Goal: Task Accomplishment & Management: Manage account settings

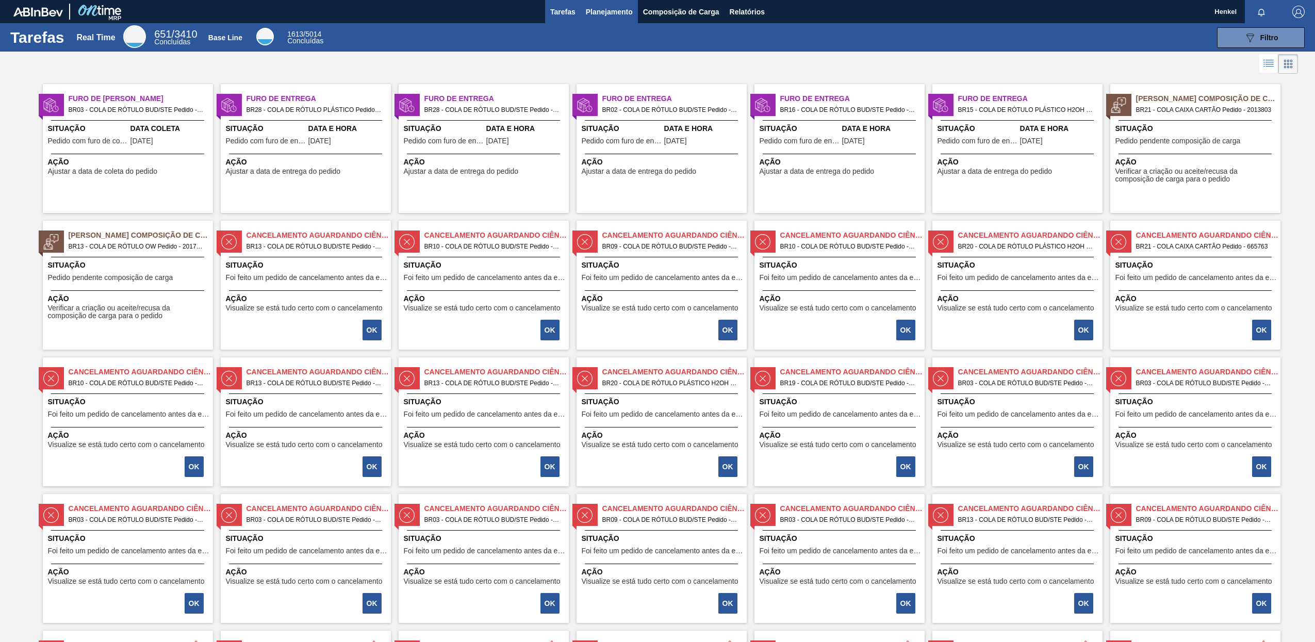
click at [614, 10] on span "Planejamento" at bounding box center [609, 12] width 47 height 12
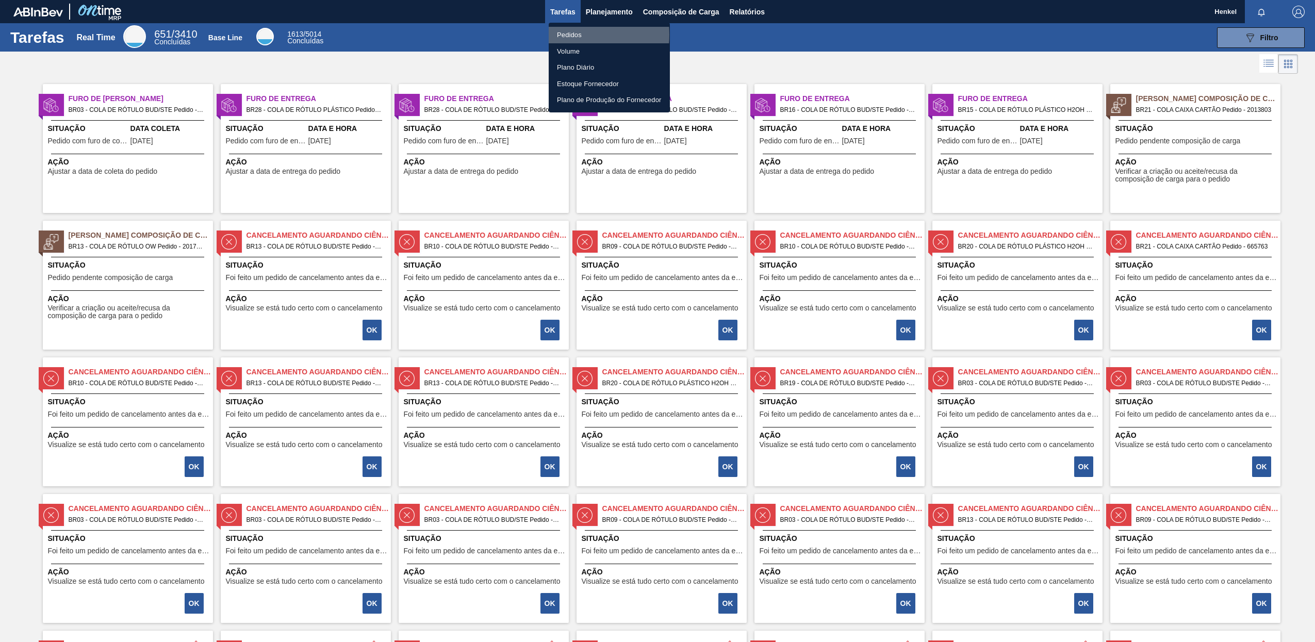
click at [567, 35] on li "Pedidos" at bounding box center [608, 35] width 121 height 16
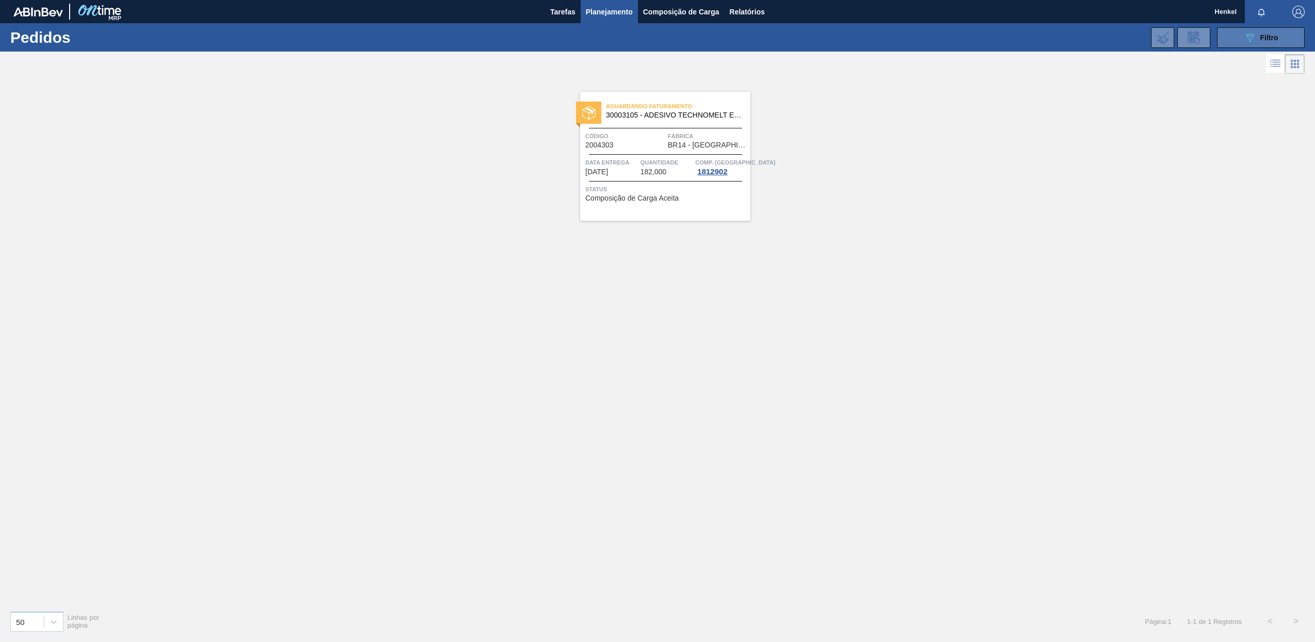
click at [1263, 36] on span "Filtro" at bounding box center [1269, 38] width 18 height 8
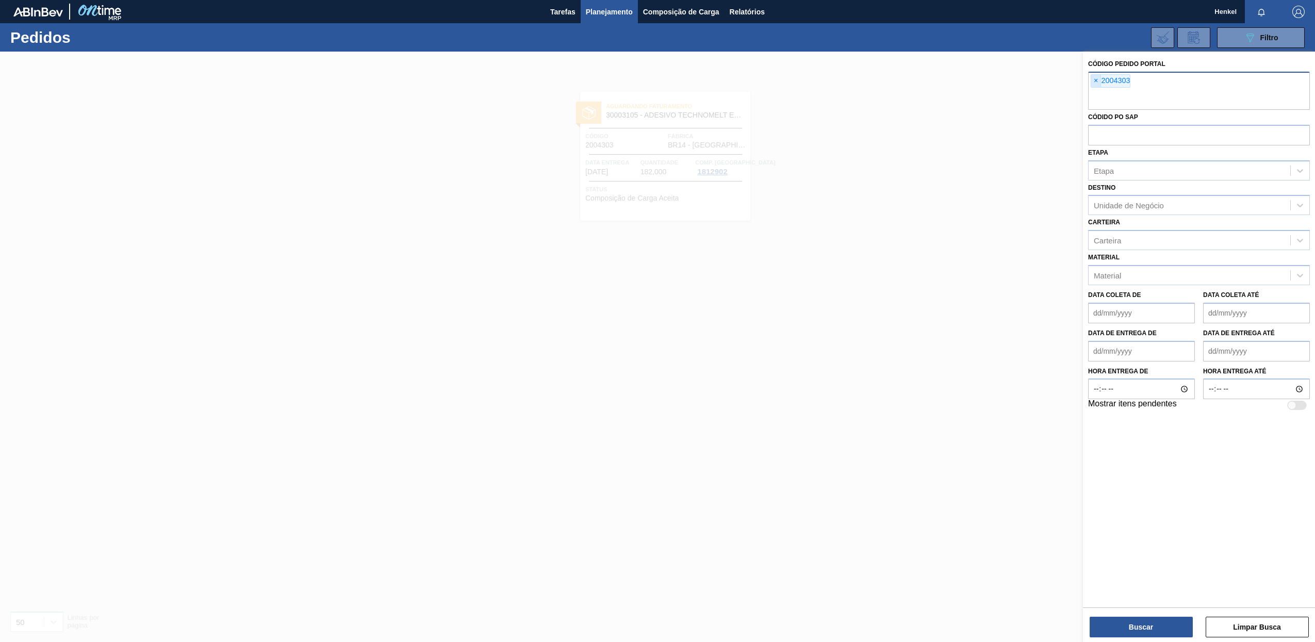
click at [1095, 77] on span "×" at bounding box center [1096, 81] width 10 height 12
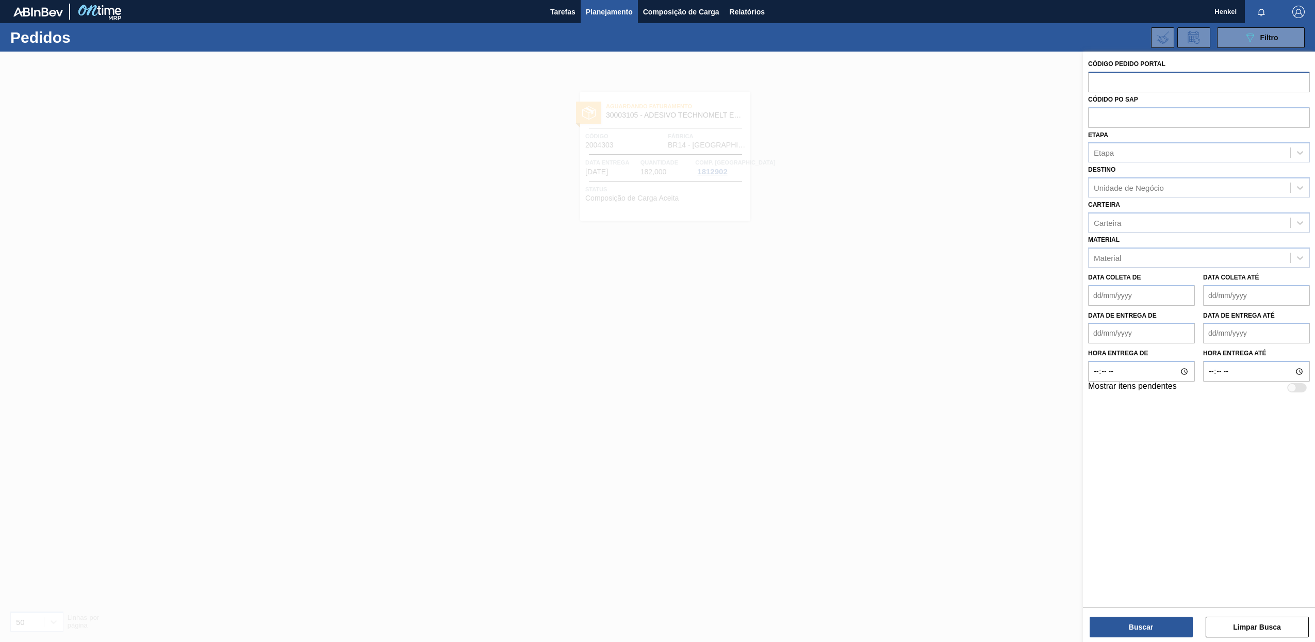
paste input "text"
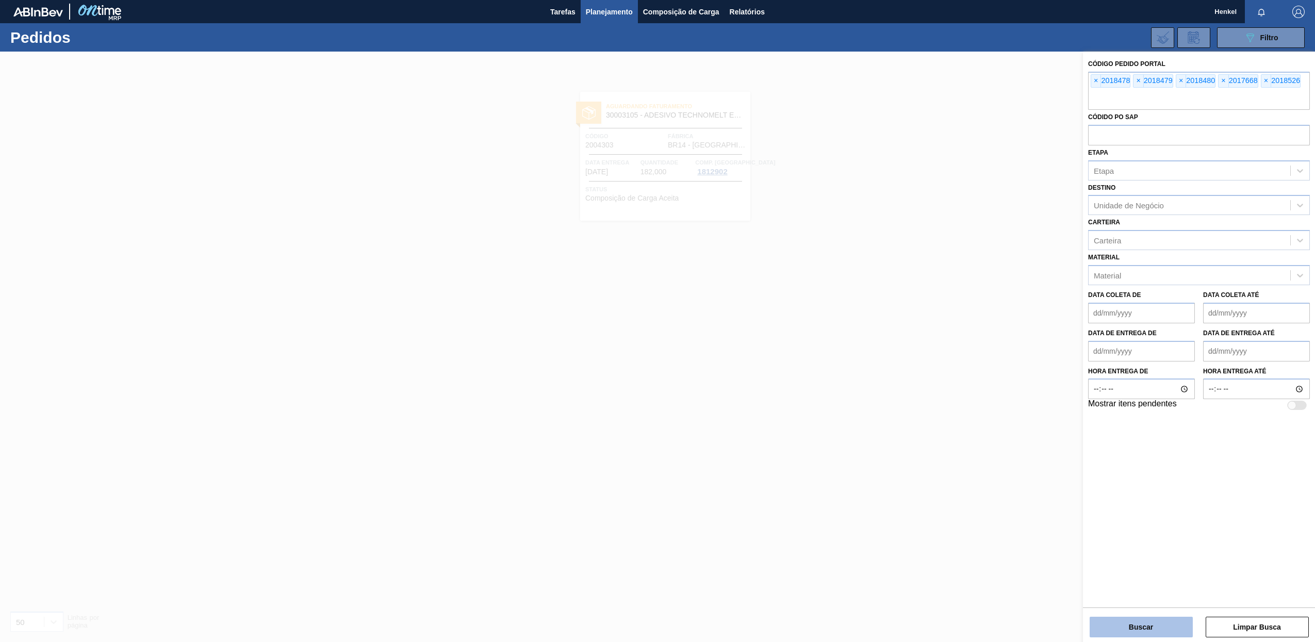
click at [1160, 626] on button "Buscar" at bounding box center [1140, 627] width 103 height 21
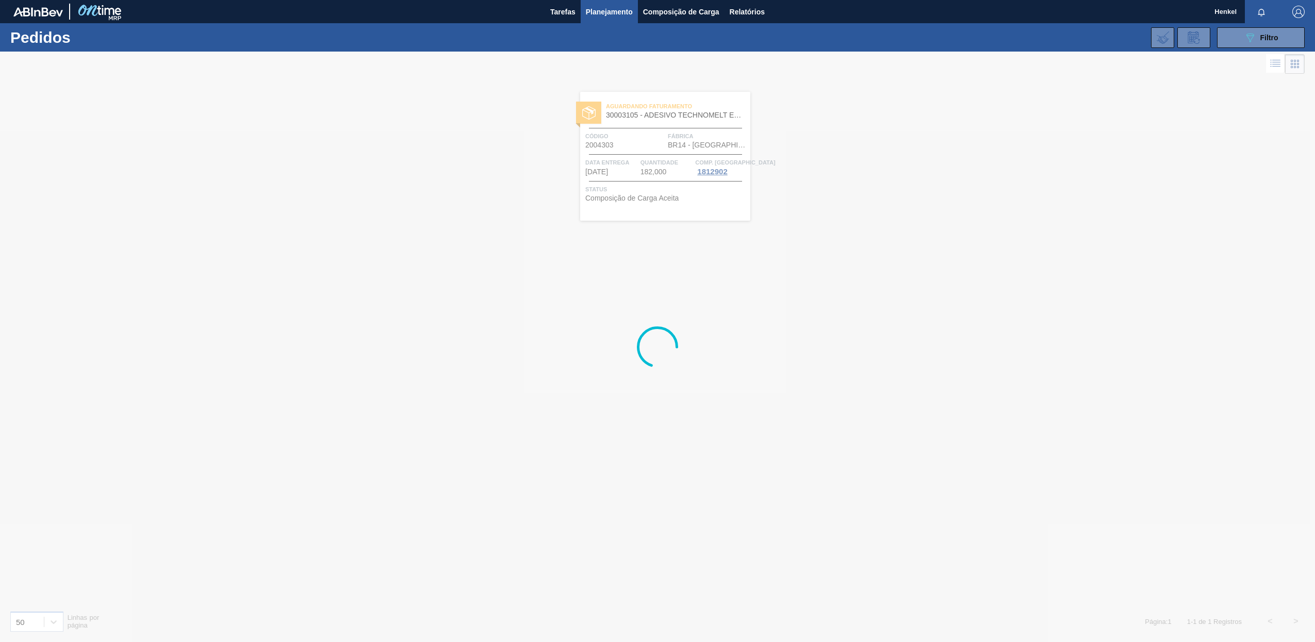
click at [379, 259] on div at bounding box center [657, 347] width 1315 height 590
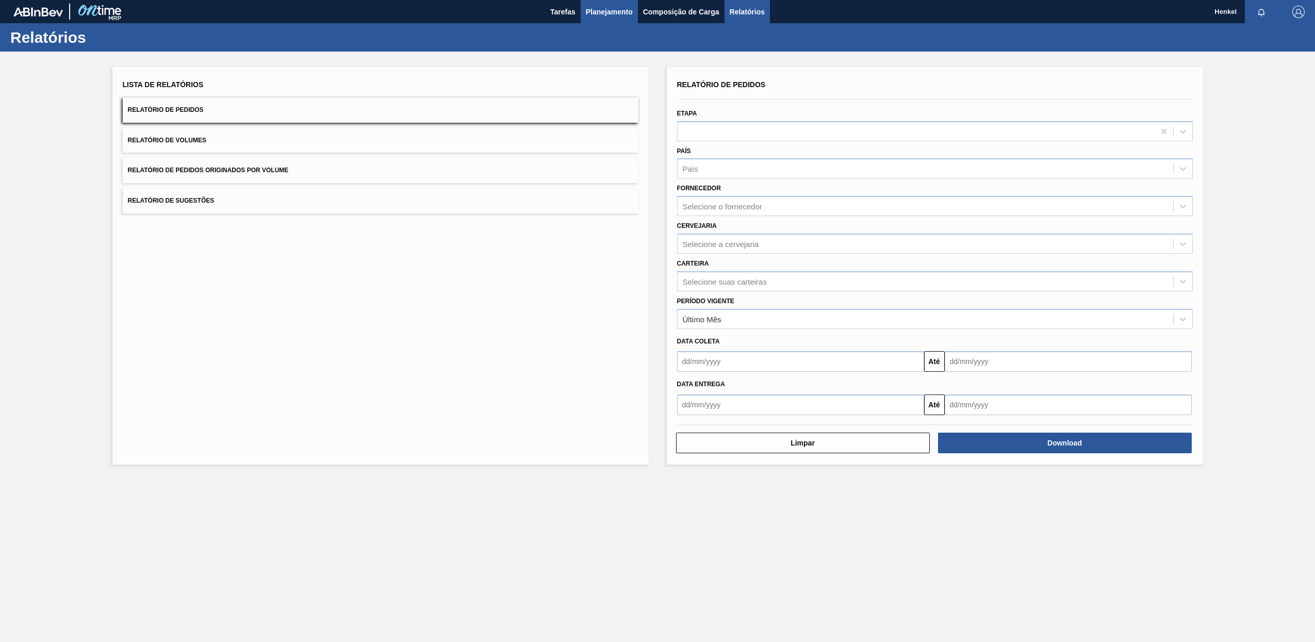
click at [620, 13] on span "Planejamento" at bounding box center [609, 12] width 47 height 12
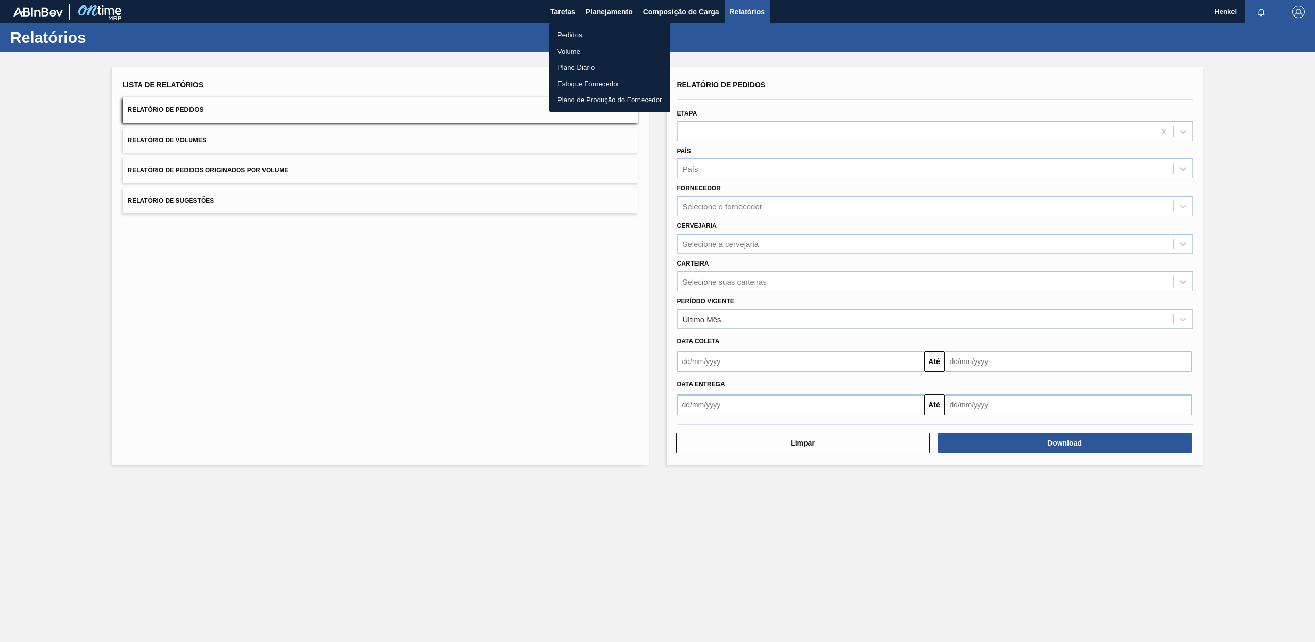
click at [573, 32] on li "Pedidos" at bounding box center [609, 35] width 121 height 16
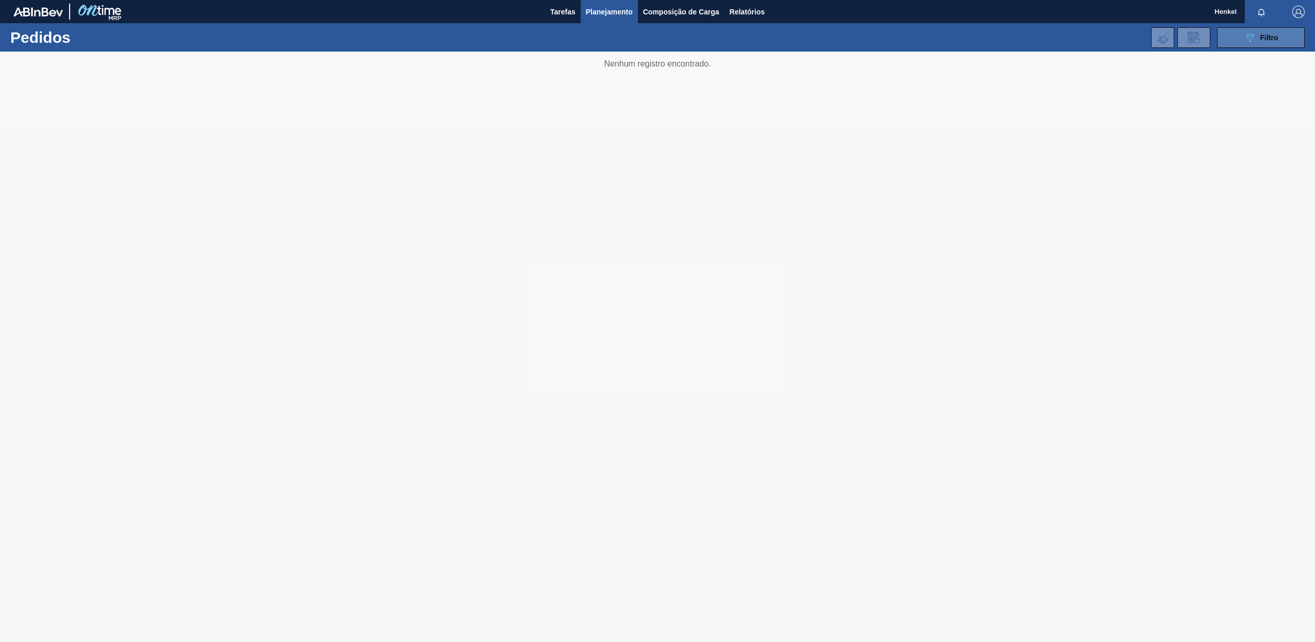
click at [1277, 35] on span "Filtro" at bounding box center [1269, 38] width 18 height 8
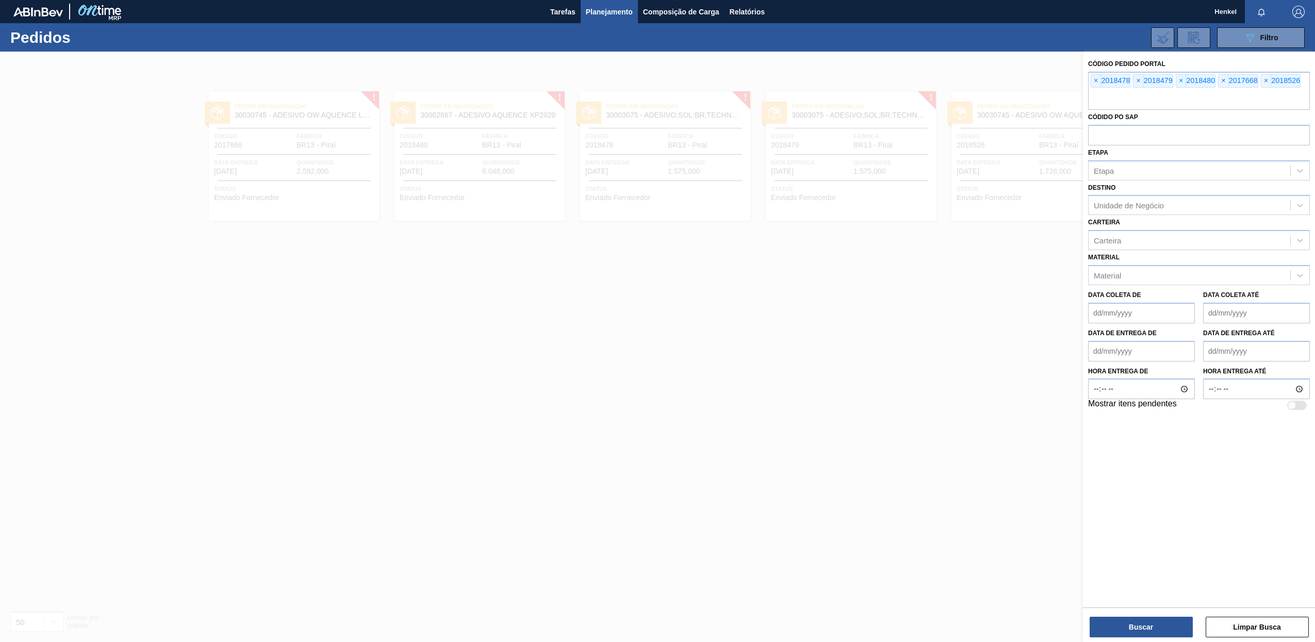
click at [695, 357] on div at bounding box center [657, 373] width 1315 height 642
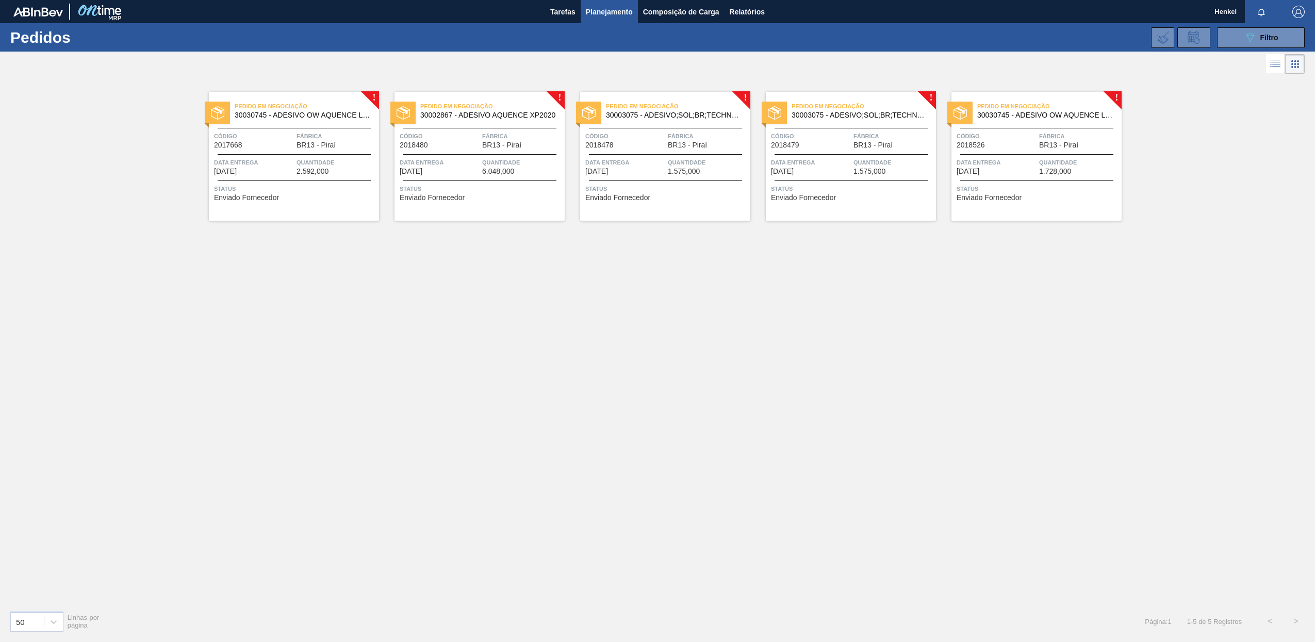
click at [295, 162] on div "Data entrega 03/09/2025 Quantidade 2.592,000" at bounding box center [294, 166] width 170 height 18
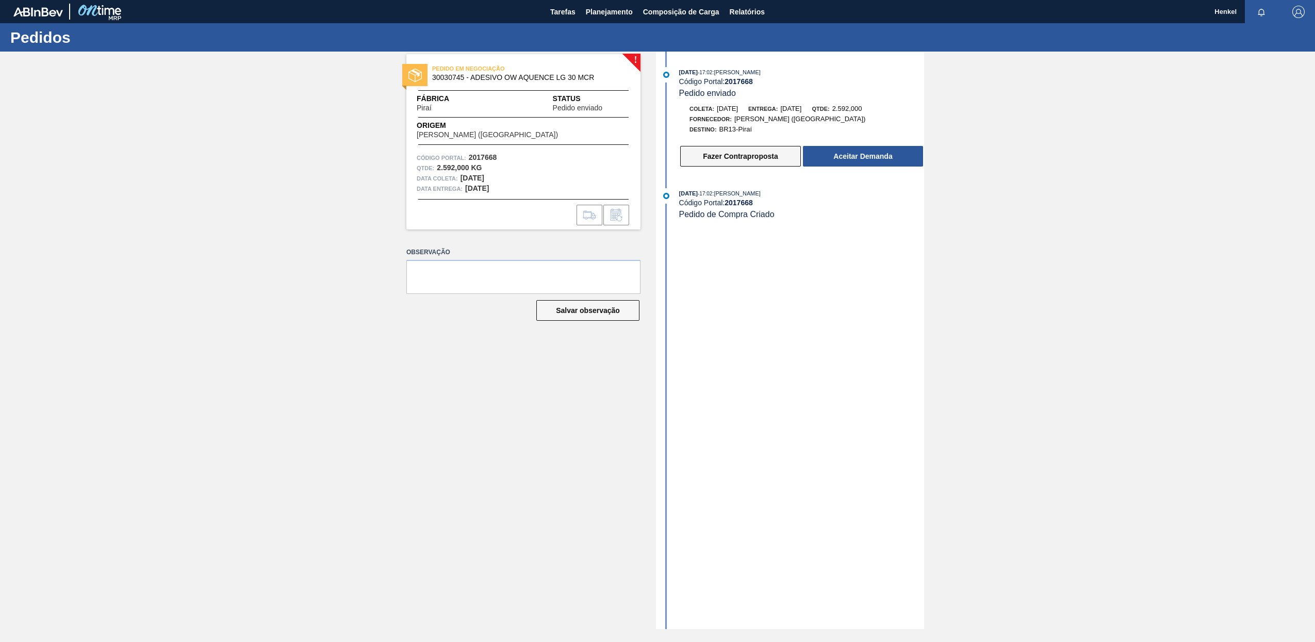
click at [709, 159] on button "Fazer Contraproposta" at bounding box center [740, 156] width 121 height 21
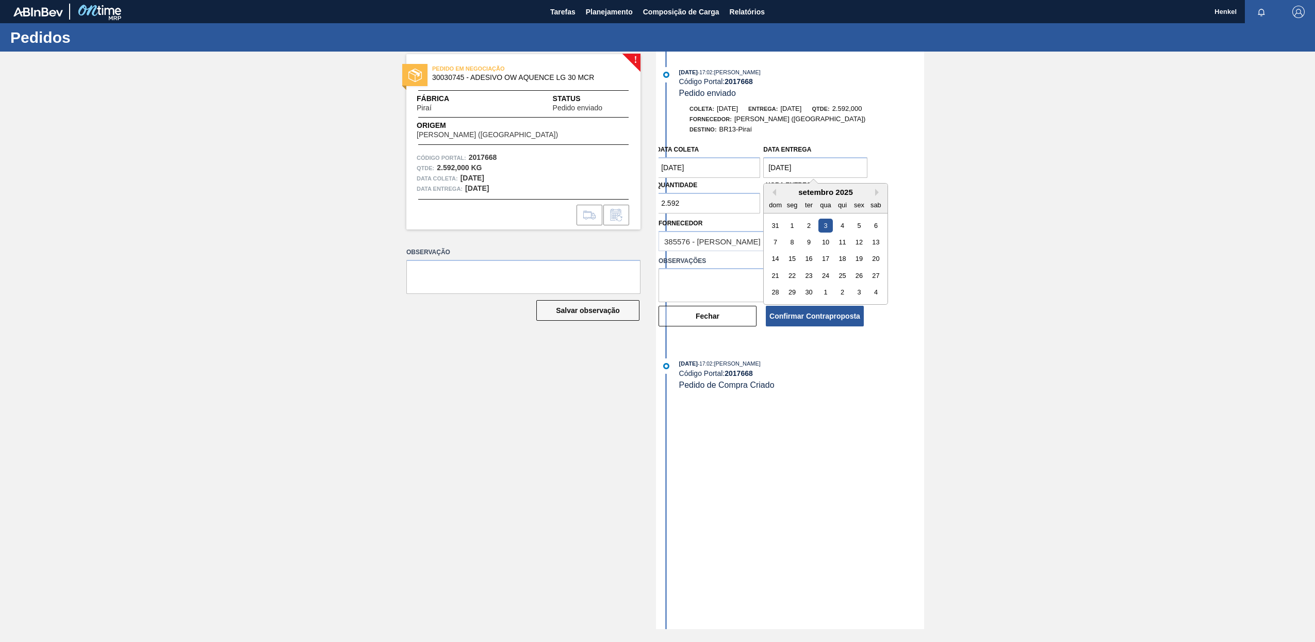
click at [811, 164] on entrega "03/09/2025" at bounding box center [815, 167] width 104 height 21
click at [789, 239] on div "8" at bounding box center [792, 242] width 14 height 14
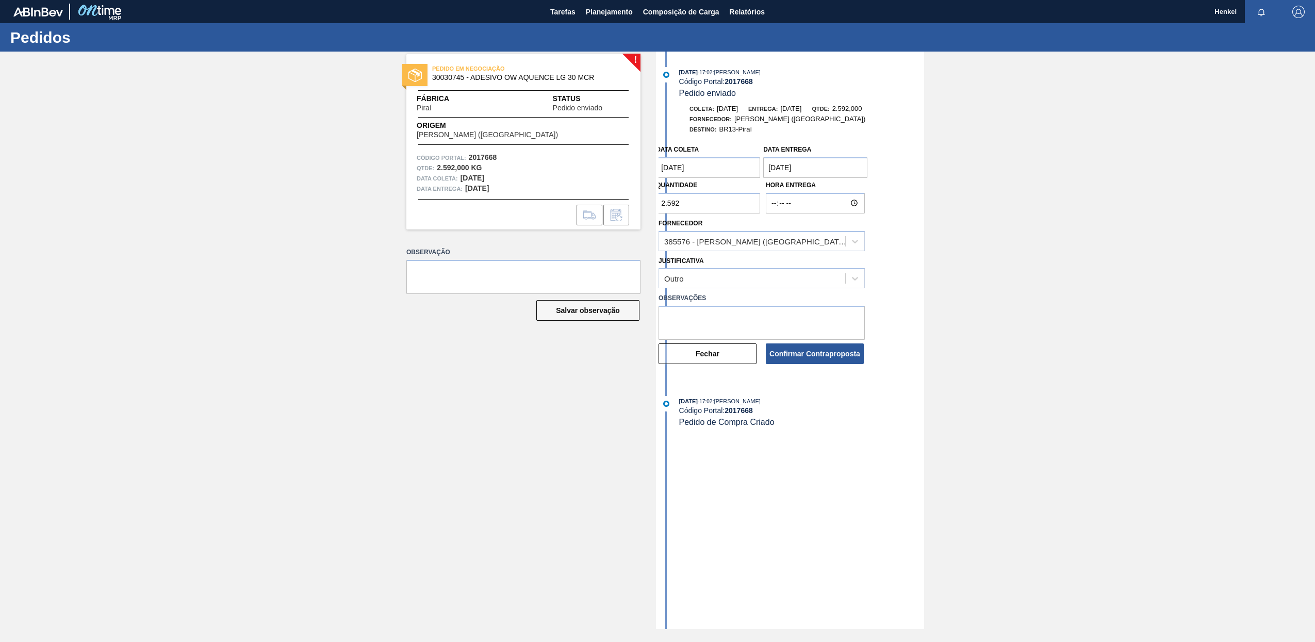
click at [793, 157] on entrega "[DATE]" at bounding box center [815, 167] width 104 height 21
click at [829, 242] on div "10" at bounding box center [826, 242] width 14 height 14
type entrega "10/09/2025"
click at [699, 309] on textarea at bounding box center [761, 323] width 206 height 34
click at [780, 319] on textarea "Pedido fora do Lead time" at bounding box center [761, 323] width 206 height 34
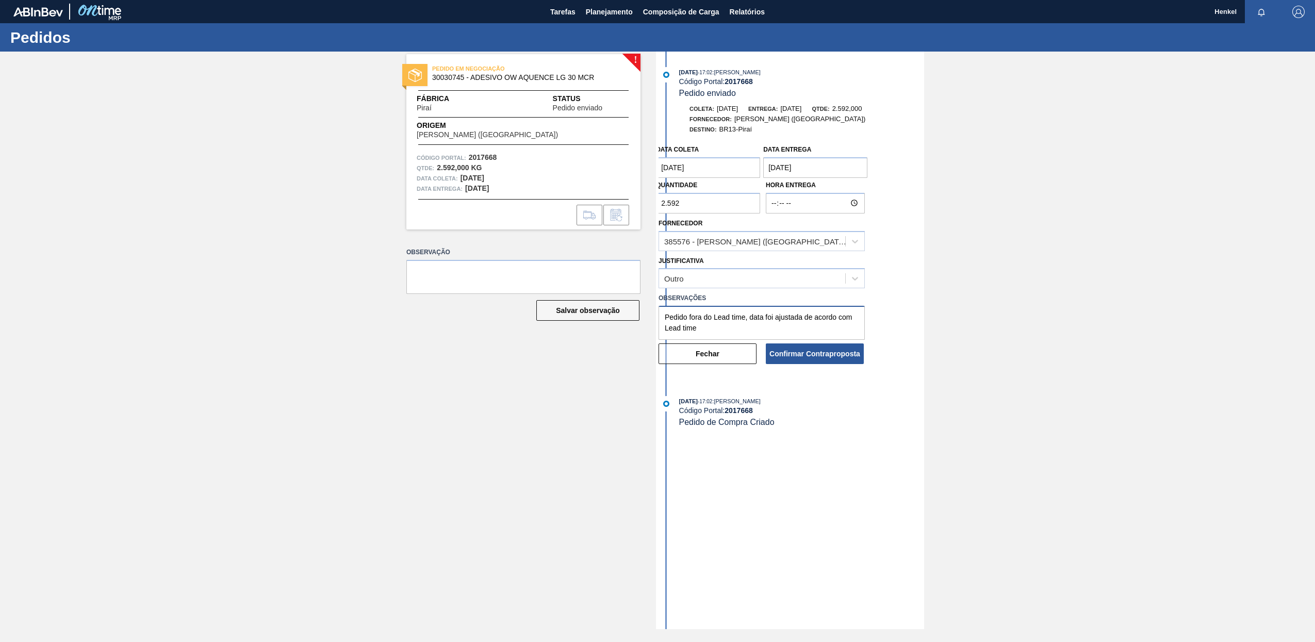
type textarea "Pedido fora do Lead time, data foi ajustada de acordo com Lead time"
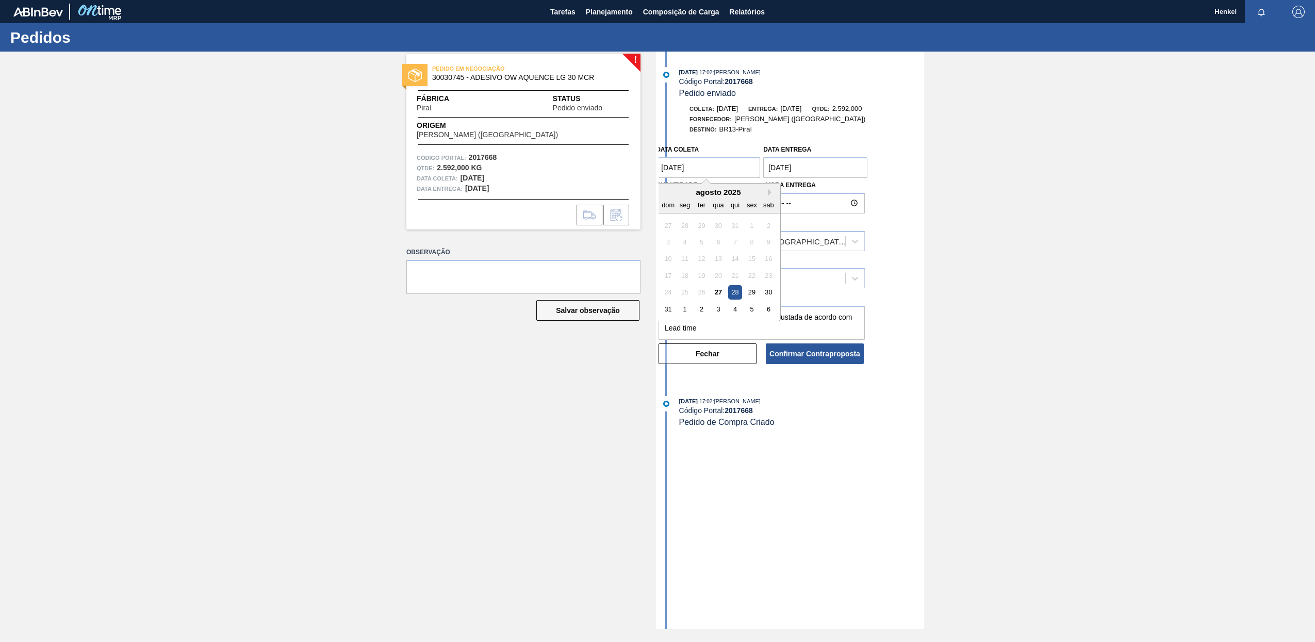
click at [680, 169] on coleta "28/08/2025" at bounding box center [708, 167] width 104 height 21
click at [752, 290] on div "29" at bounding box center [752, 292] width 14 height 14
type coleta "29/08/2025"
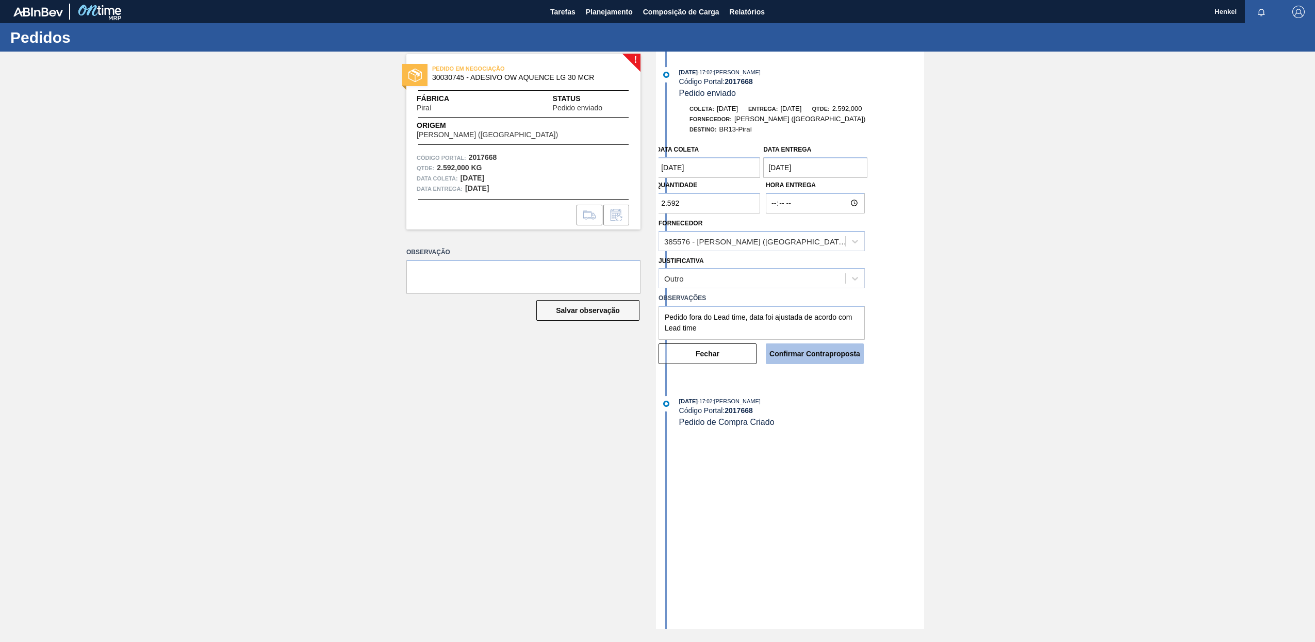
click at [818, 353] on button "Confirmar Contraproposta" at bounding box center [815, 353] width 98 height 21
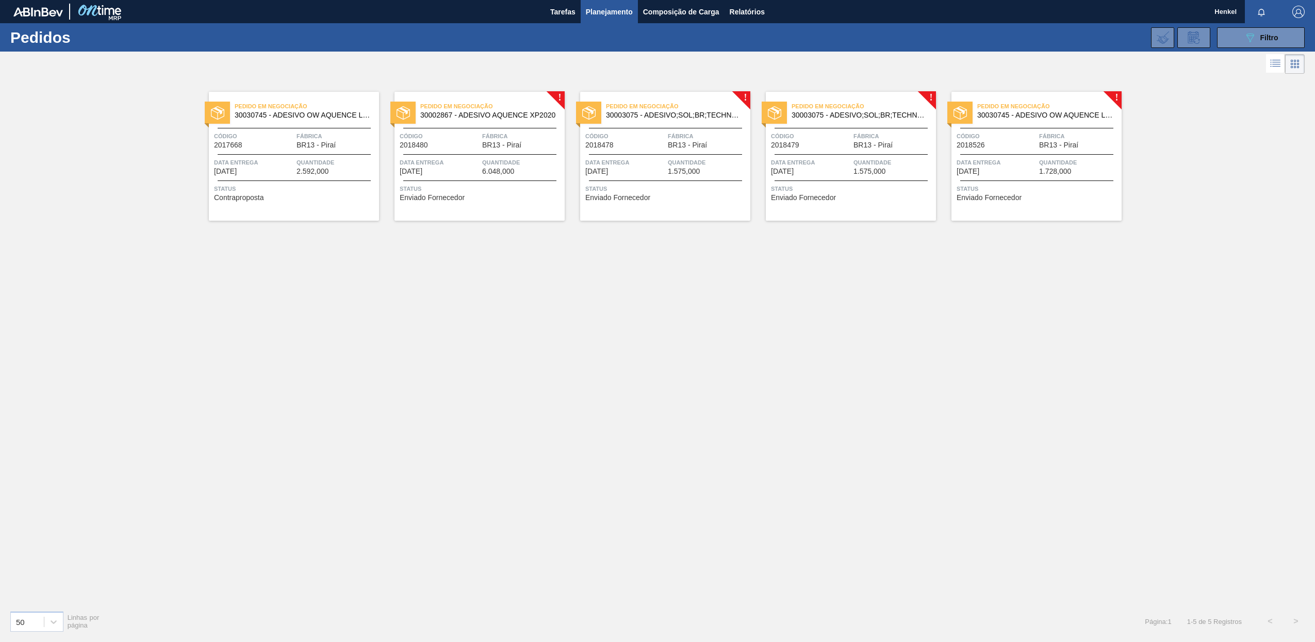
click at [510, 124] on div "Pedido em Negociação 30002867 - ADESIVO AQUENCE XP2020 Código 2018480 Fábrica B…" at bounding box center [479, 156] width 170 height 129
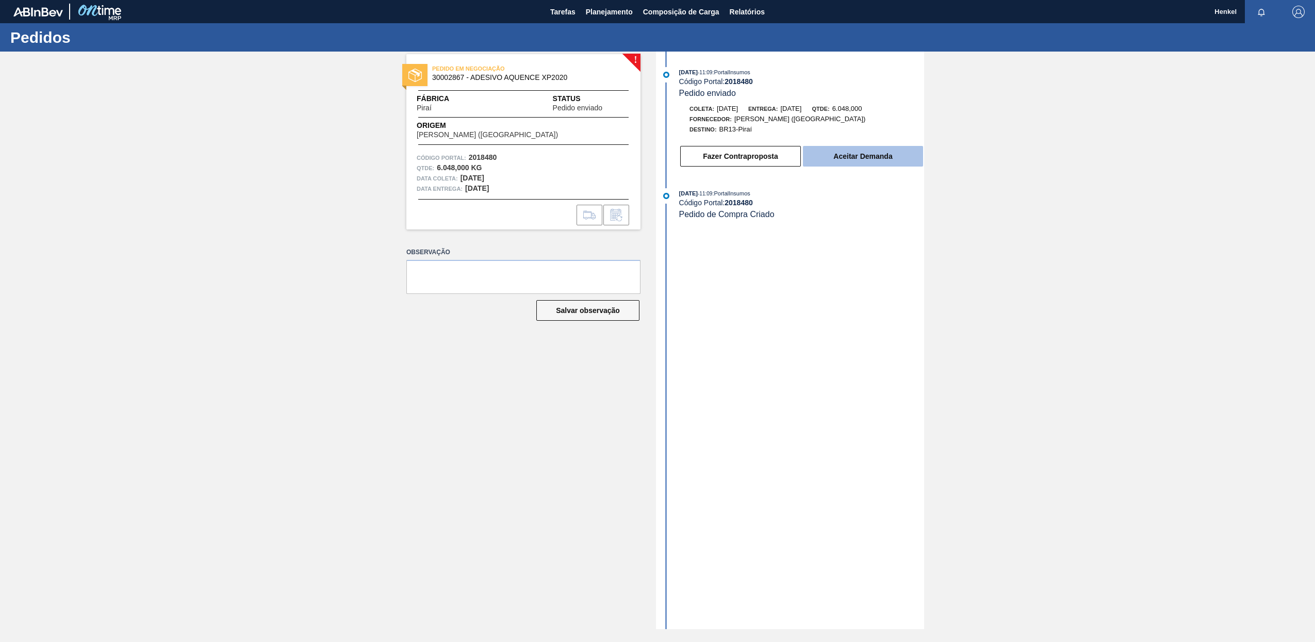
click at [838, 153] on button "Aceitar Demanda" at bounding box center [863, 156] width 120 height 21
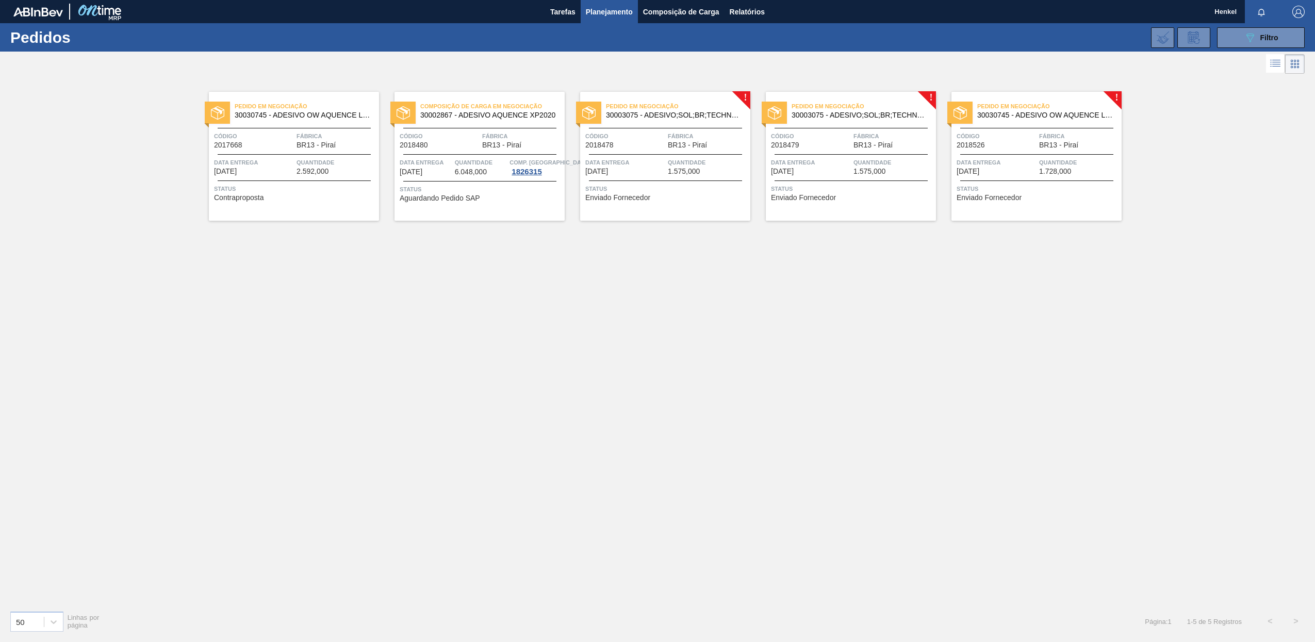
click at [652, 171] on div "Data entrega 17/09/2025" at bounding box center [625, 166] width 80 height 18
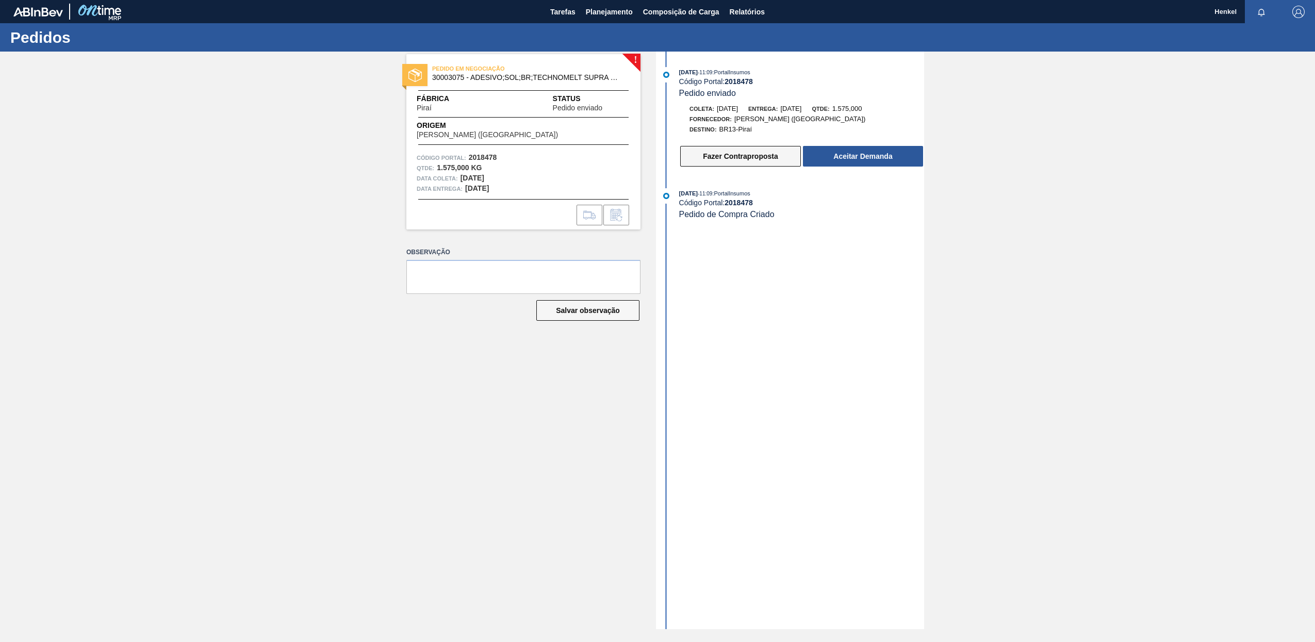
click at [720, 151] on button "Fazer Contraproposta" at bounding box center [740, 156] width 121 height 21
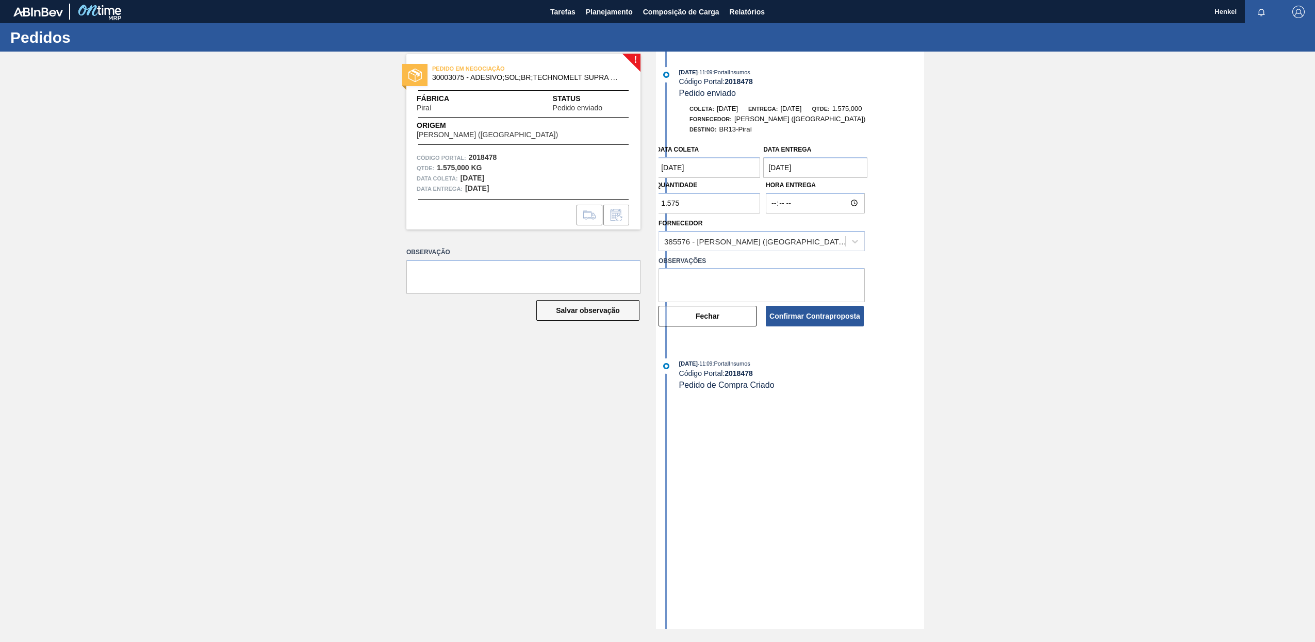
click at [808, 168] on entrega "17/09/2025" at bounding box center [815, 167] width 104 height 21
click at [793, 258] on div "15" at bounding box center [792, 259] width 14 height 14
type entrega "15/09/2025"
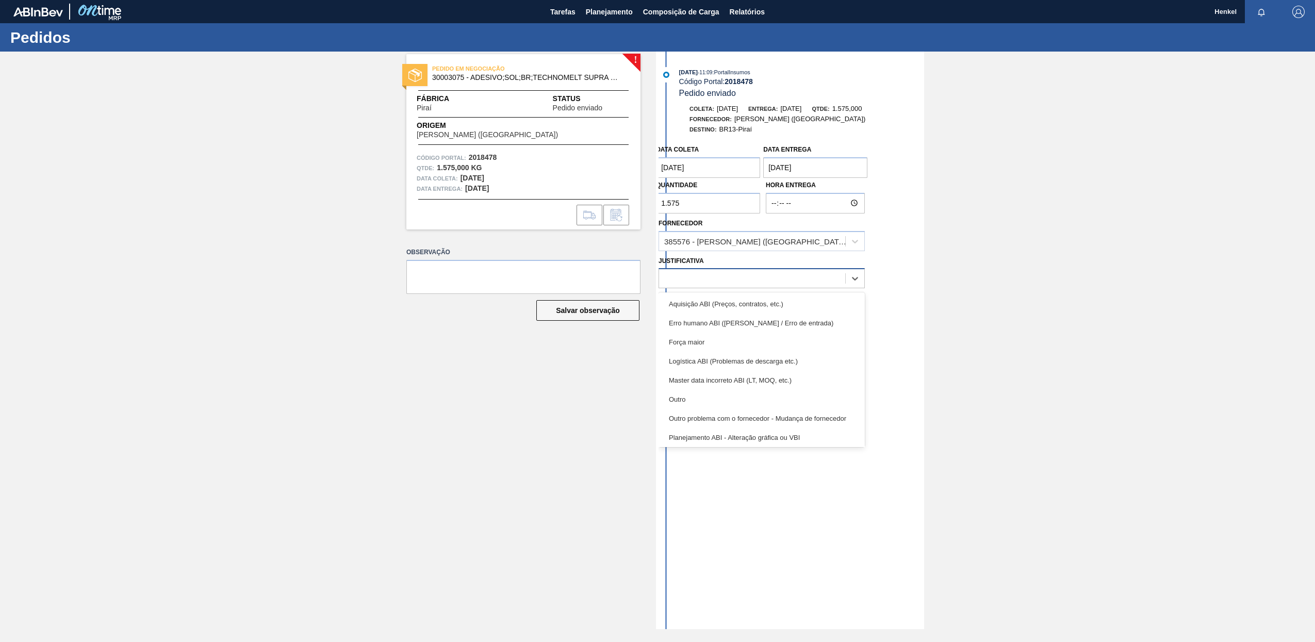
click at [715, 276] on div at bounding box center [752, 278] width 186 height 15
click at [690, 398] on div "Outro" at bounding box center [761, 399] width 206 height 19
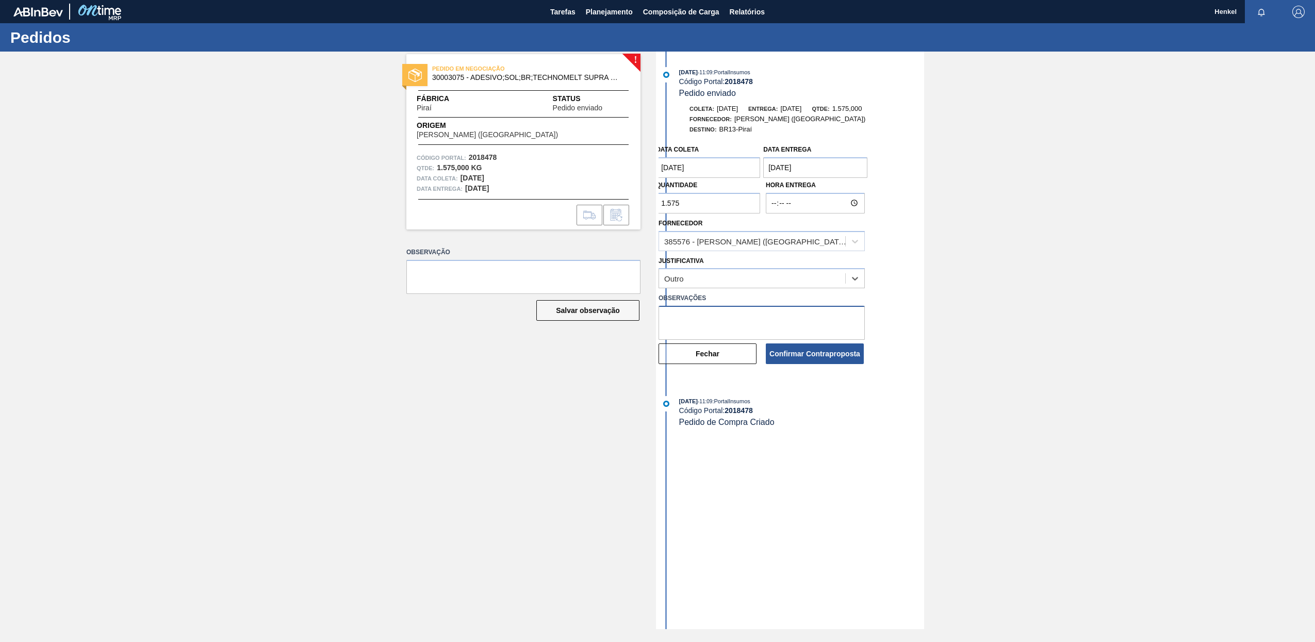
click at [685, 307] on textarea at bounding box center [761, 323] width 206 height 34
type textarea "Unificação de entrega com outro pedido para o dia 15/09"
click at [694, 171] on coleta "11/09/2025" at bounding box center [708, 167] width 104 height 21
click at [719, 225] on div "3" at bounding box center [718, 226] width 14 height 14
click at [673, 163] on coleta "03/09/2025" at bounding box center [708, 167] width 104 height 21
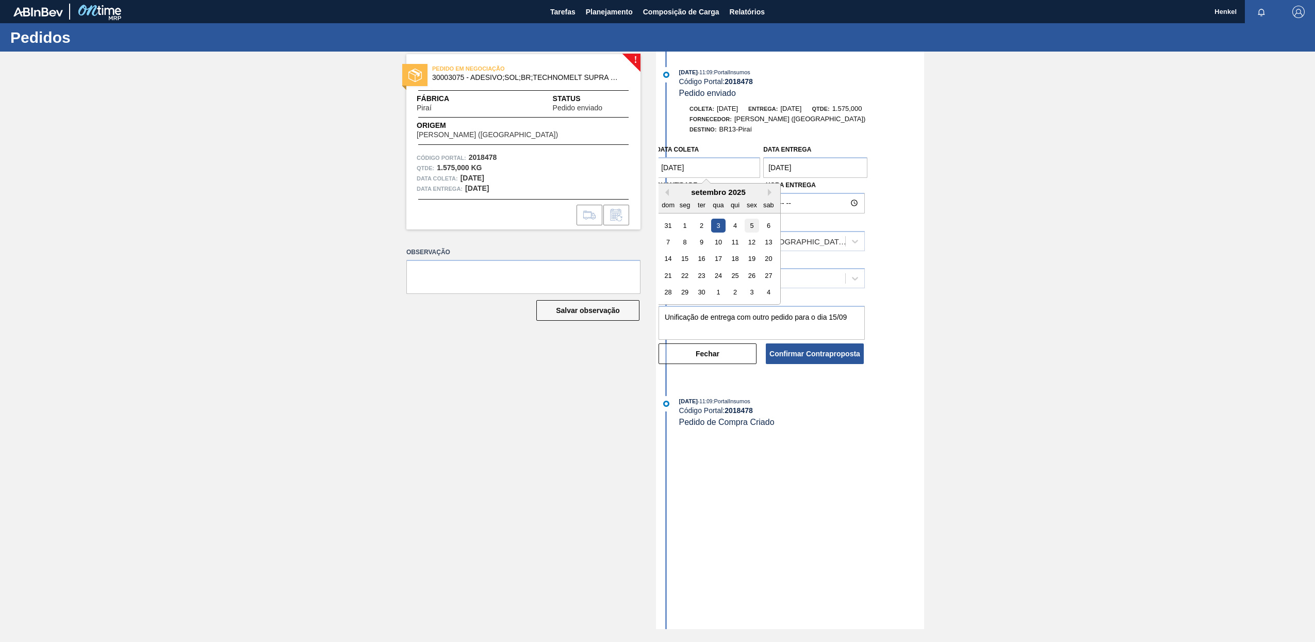
click at [753, 224] on div "5" at bounding box center [752, 226] width 14 height 14
type coleta "05/09/2025"
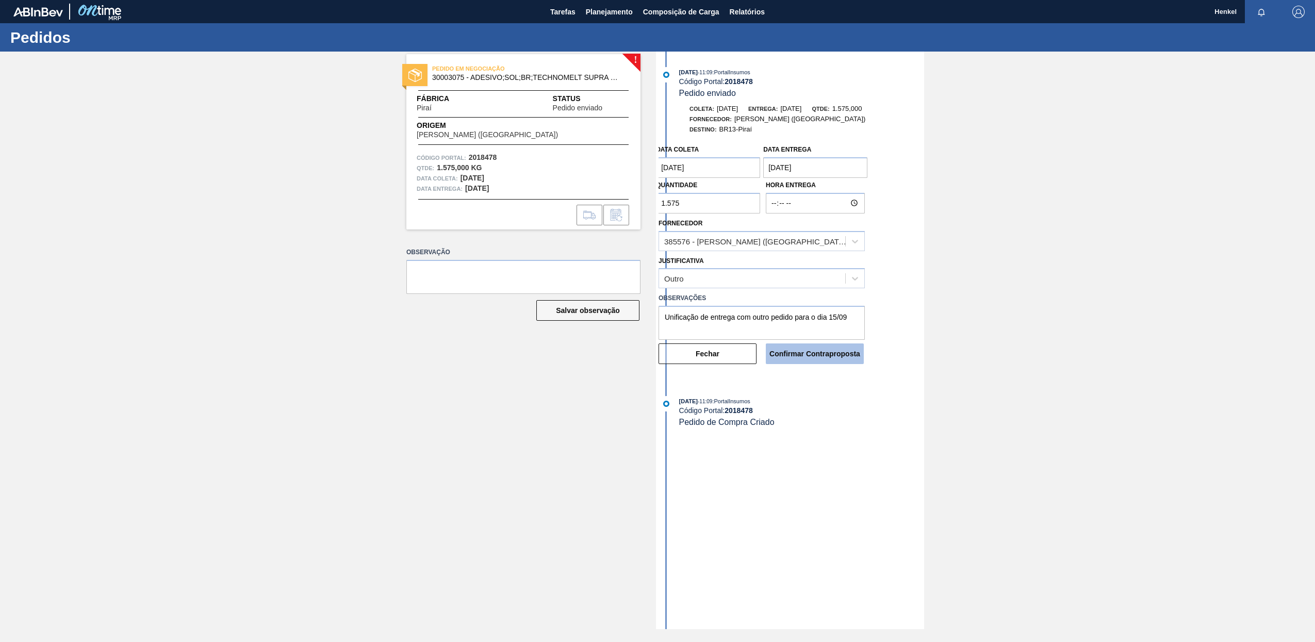
click at [828, 354] on button "Confirmar Contraproposta" at bounding box center [815, 353] width 98 height 21
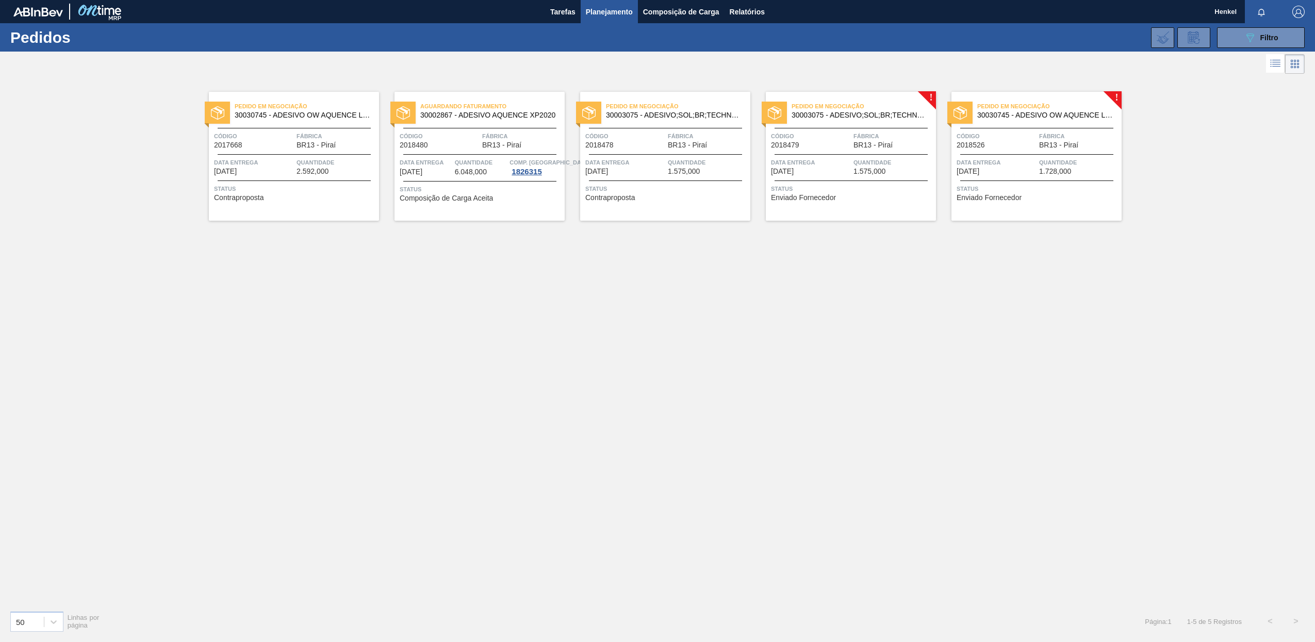
click at [841, 157] on span "Data entrega" at bounding box center [811, 162] width 80 height 10
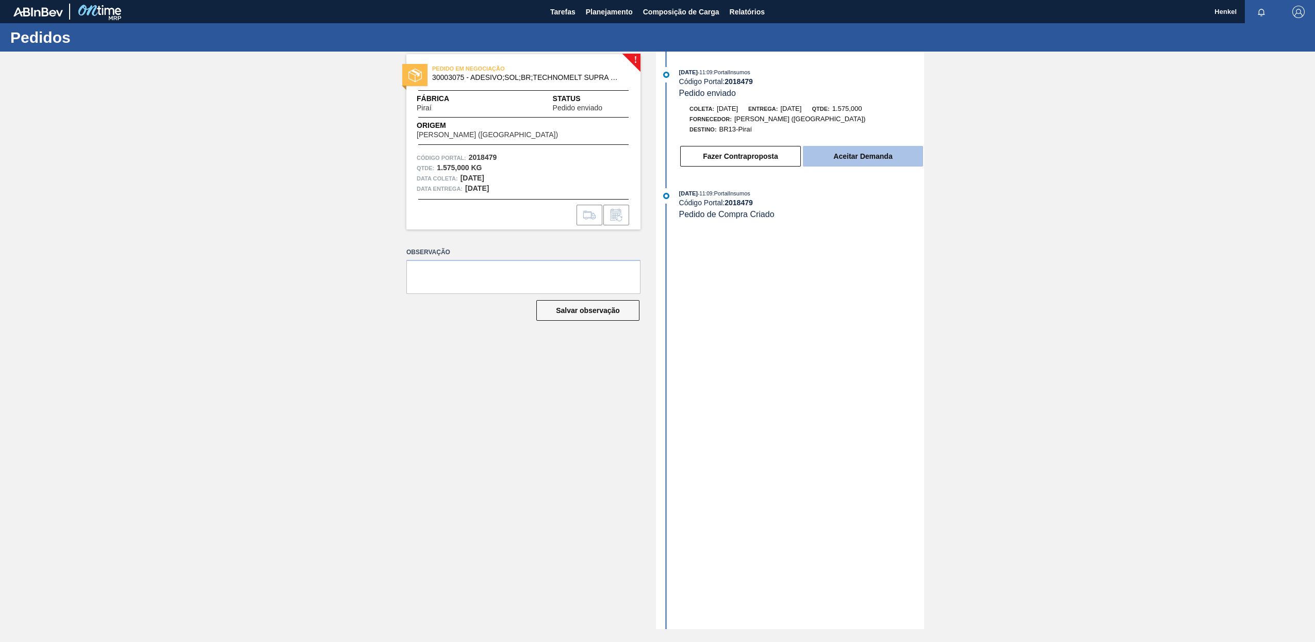
click at [859, 154] on button "Aceitar Demanda" at bounding box center [863, 156] width 120 height 21
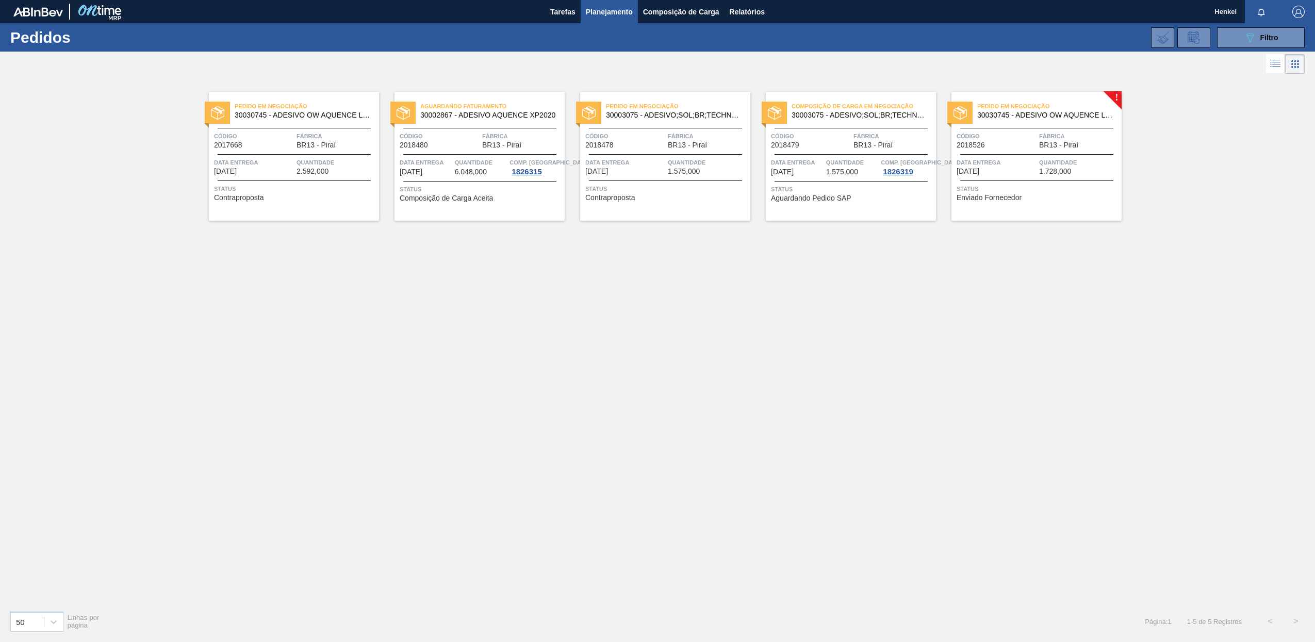
click at [1029, 157] on span "Data entrega" at bounding box center [996, 162] width 80 height 10
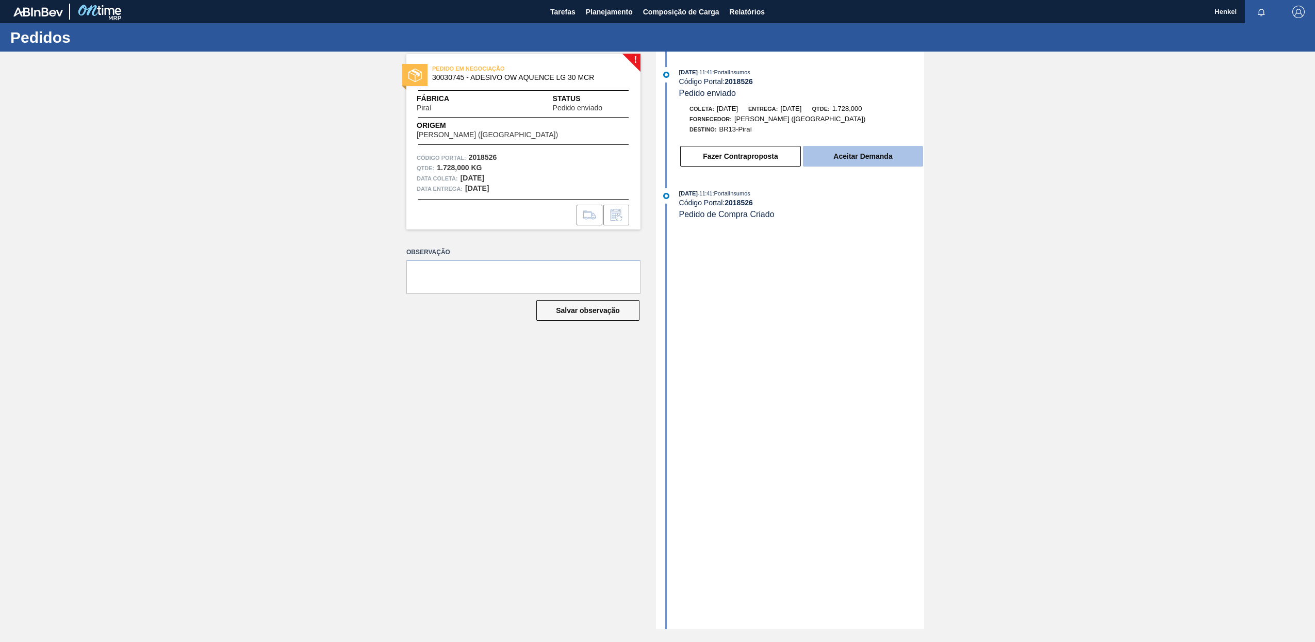
click at [839, 155] on button "Aceitar Demanda" at bounding box center [863, 156] width 120 height 21
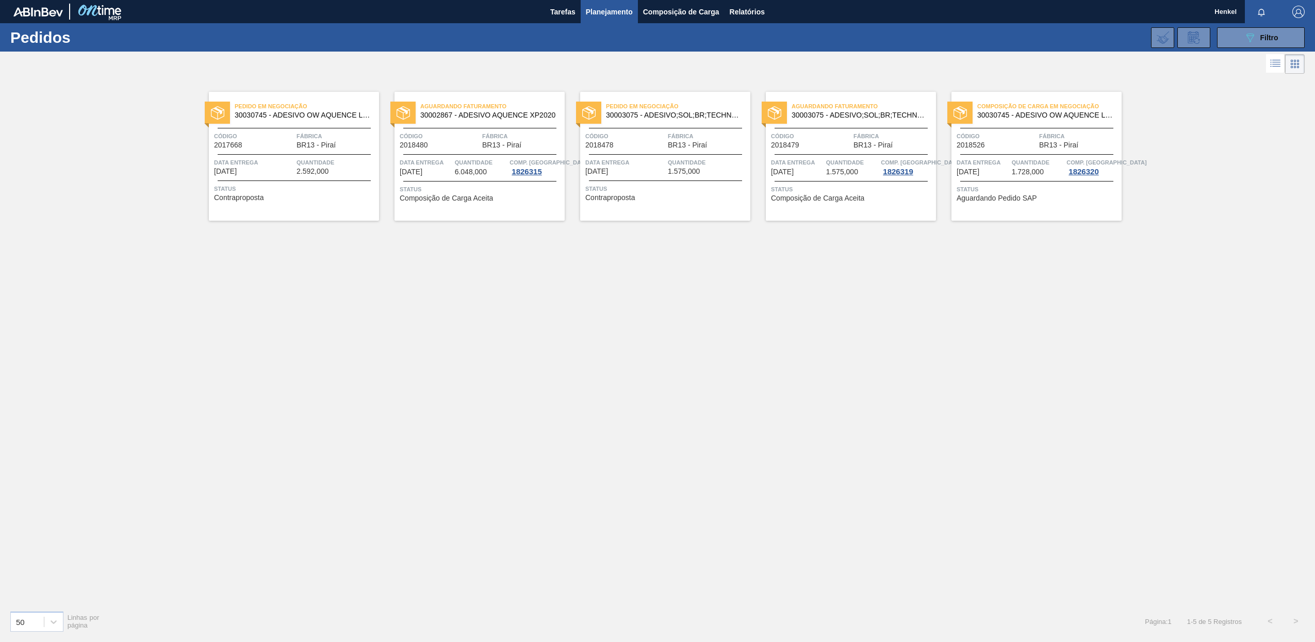
click at [451, 155] on div "Aguardando Faturamento 30002867 - ADESIVO AQUENCE XP2020 Código 2018480 Fábrica…" at bounding box center [479, 156] width 170 height 129
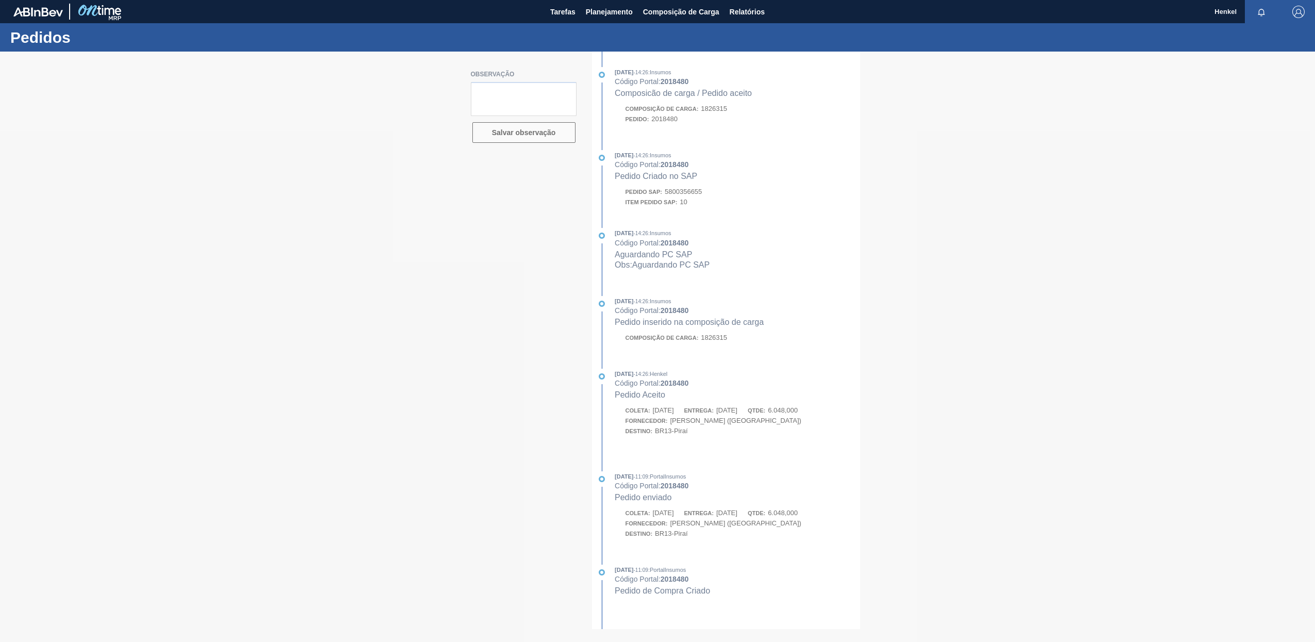
drag, startPoint x: 666, startPoint y: 192, endPoint x: 685, endPoint y: 189, distance: 19.2
click at [685, 189] on div at bounding box center [657, 347] width 1315 height 590
click at [738, 243] on div at bounding box center [657, 347] width 1315 height 590
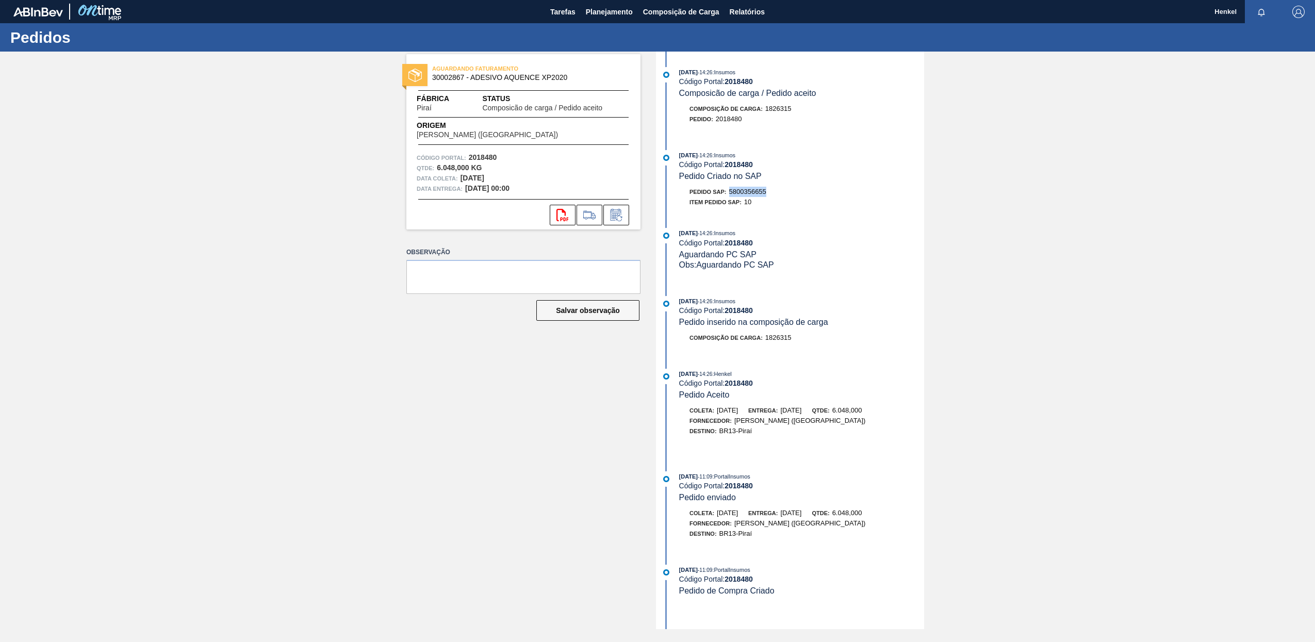
drag, startPoint x: 731, startPoint y: 191, endPoint x: 775, endPoint y: 188, distance: 43.9
click at [775, 188] on div "Pedido SAP: 5800356655" at bounding box center [801, 192] width 245 height 10
copy span "5800356655"
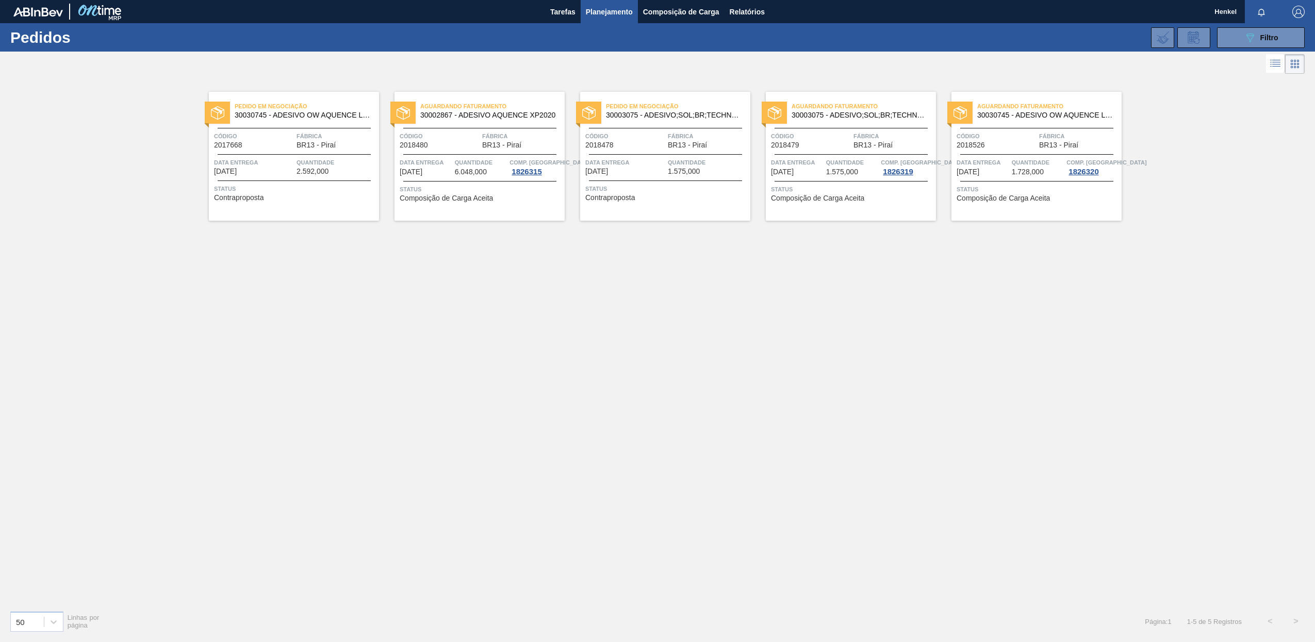
click at [831, 184] on span "Status" at bounding box center [852, 189] width 162 height 10
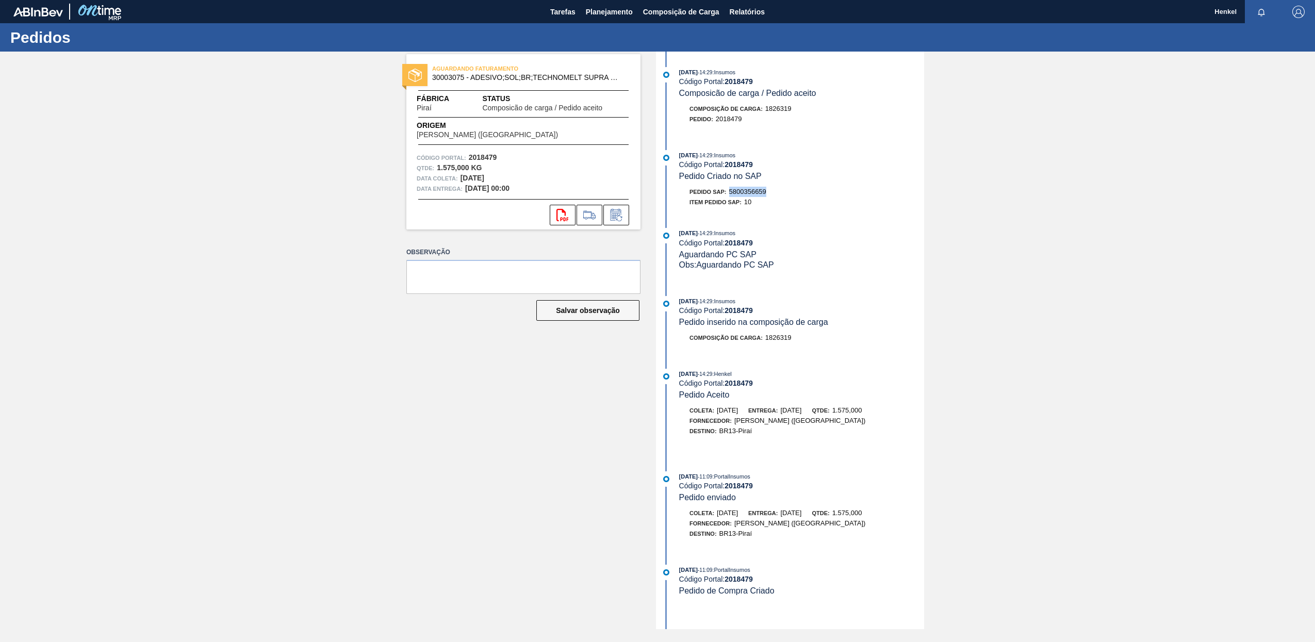
drag, startPoint x: 730, startPoint y: 190, endPoint x: 795, endPoint y: 191, distance: 65.0
click at [795, 191] on div "Pedido SAP: 5800356659" at bounding box center [801, 192] width 245 height 10
copy span "5800356659"
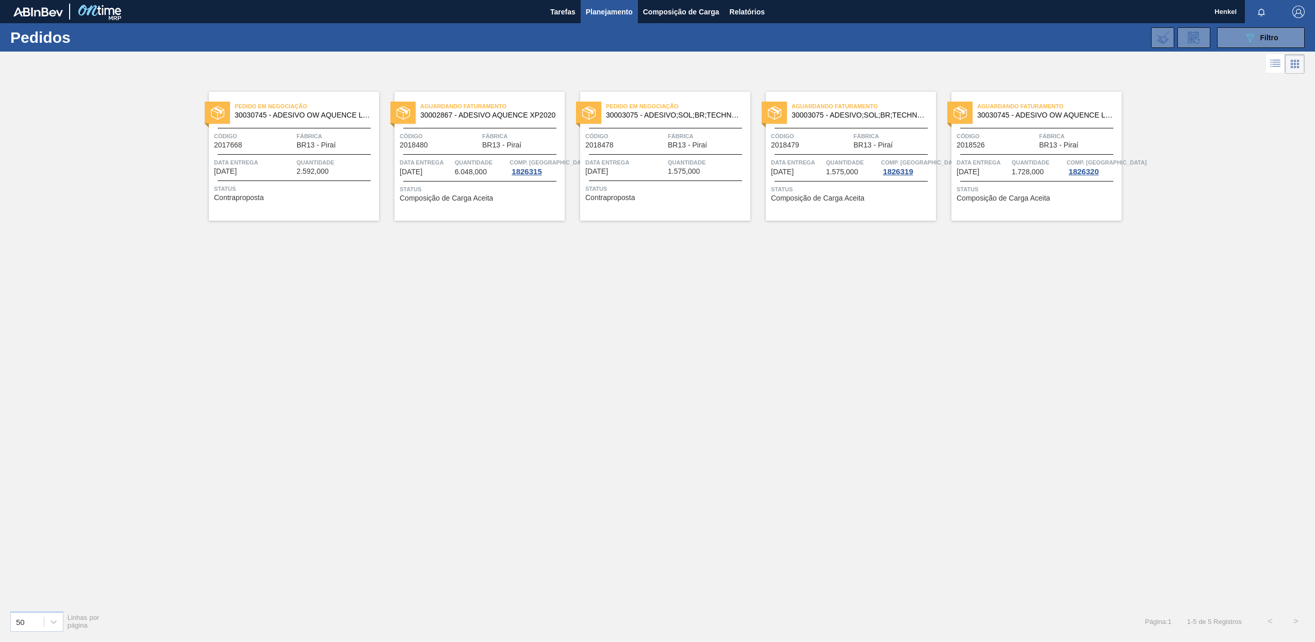
click at [1026, 166] on span "Quantidade" at bounding box center [1037, 162] width 53 height 10
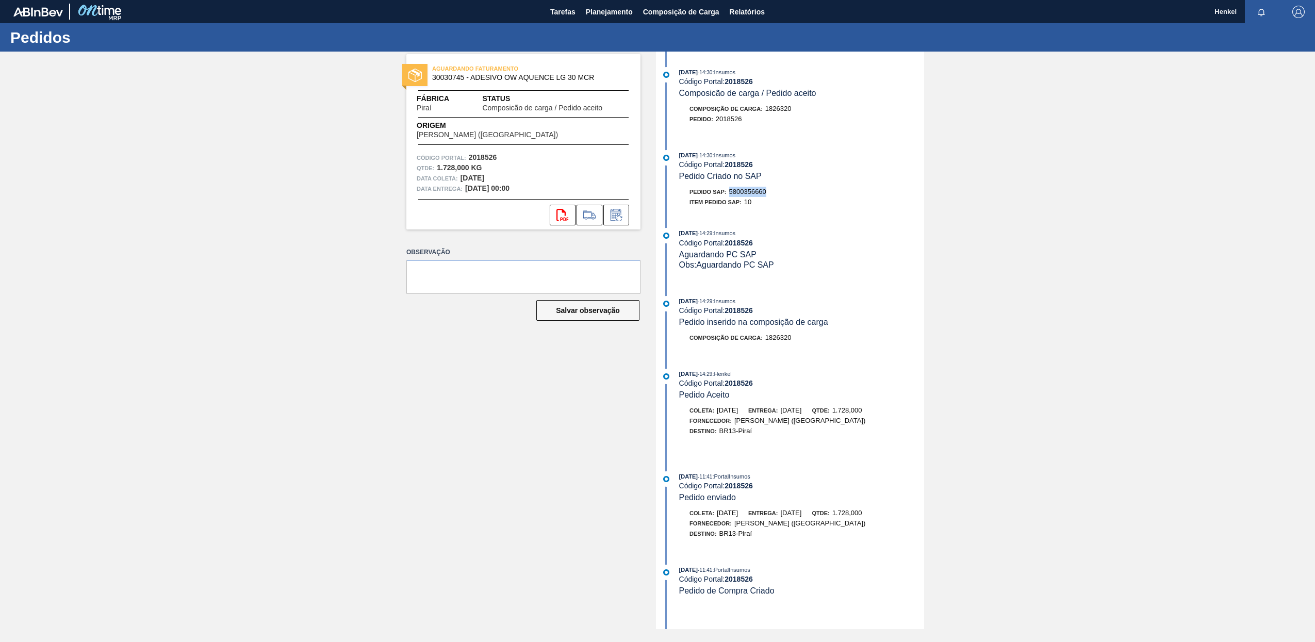
drag, startPoint x: 731, startPoint y: 188, endPoint x: 780, endPoint y: 188, distance: 49.5
click at [780, 188] on div "Pedido SAP: 5800356660" at bounding box center [801, 192] width 245 height 10
copy span "5800356660"
